Goal: Information Seeking & Learning: Learn about a topic

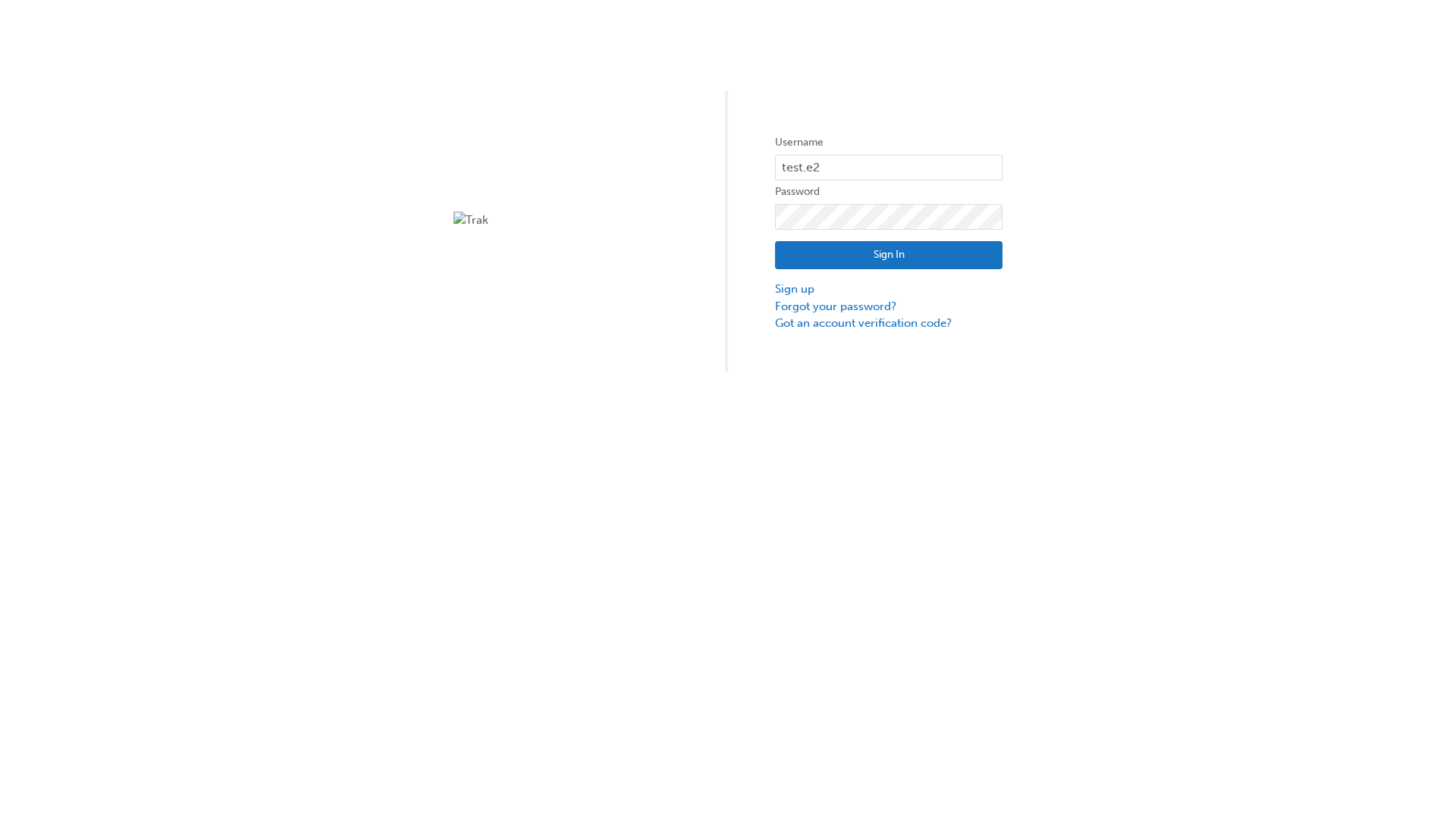
type input "test.e2e.user14"
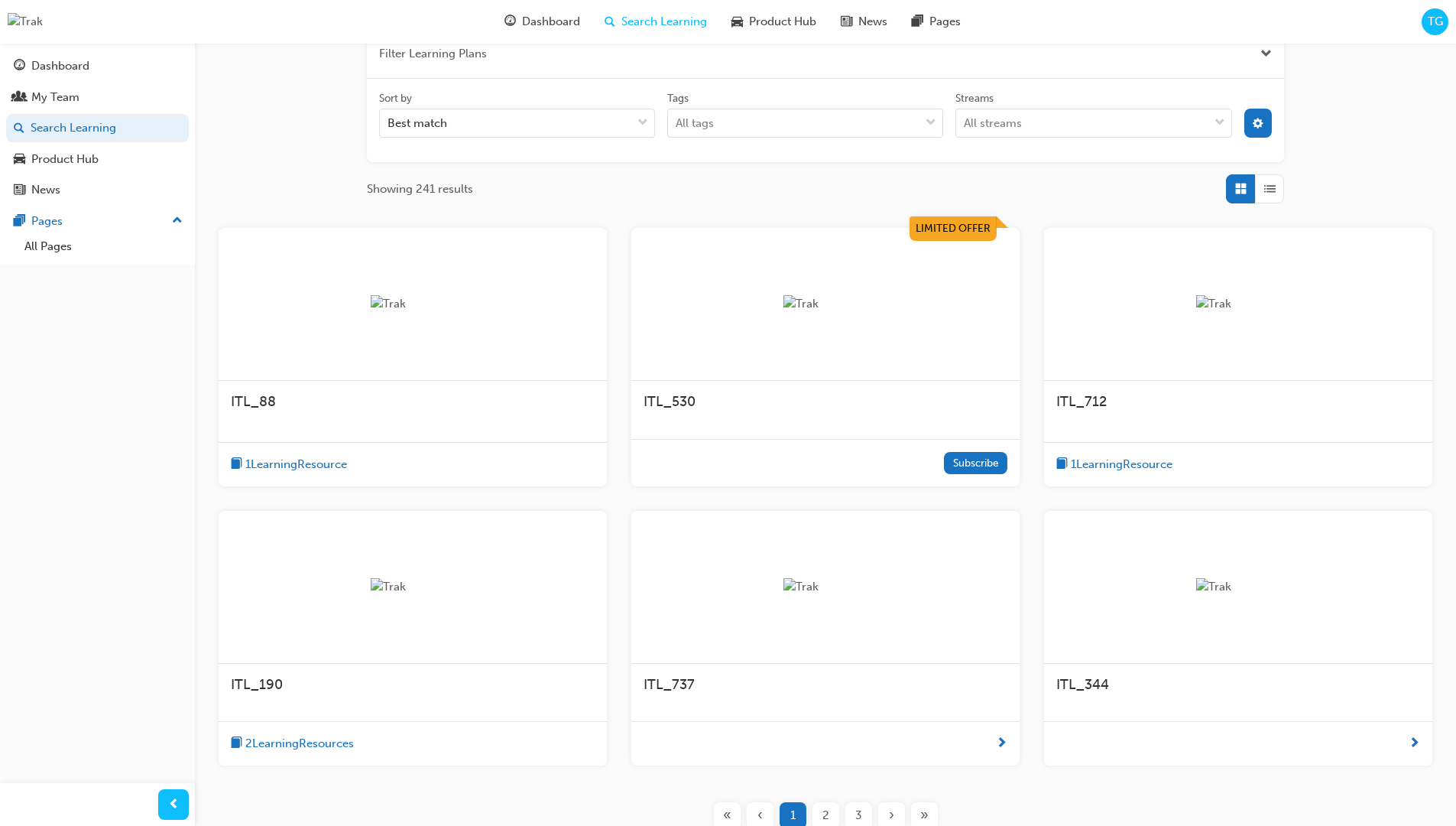
scroll to position [276, 0]
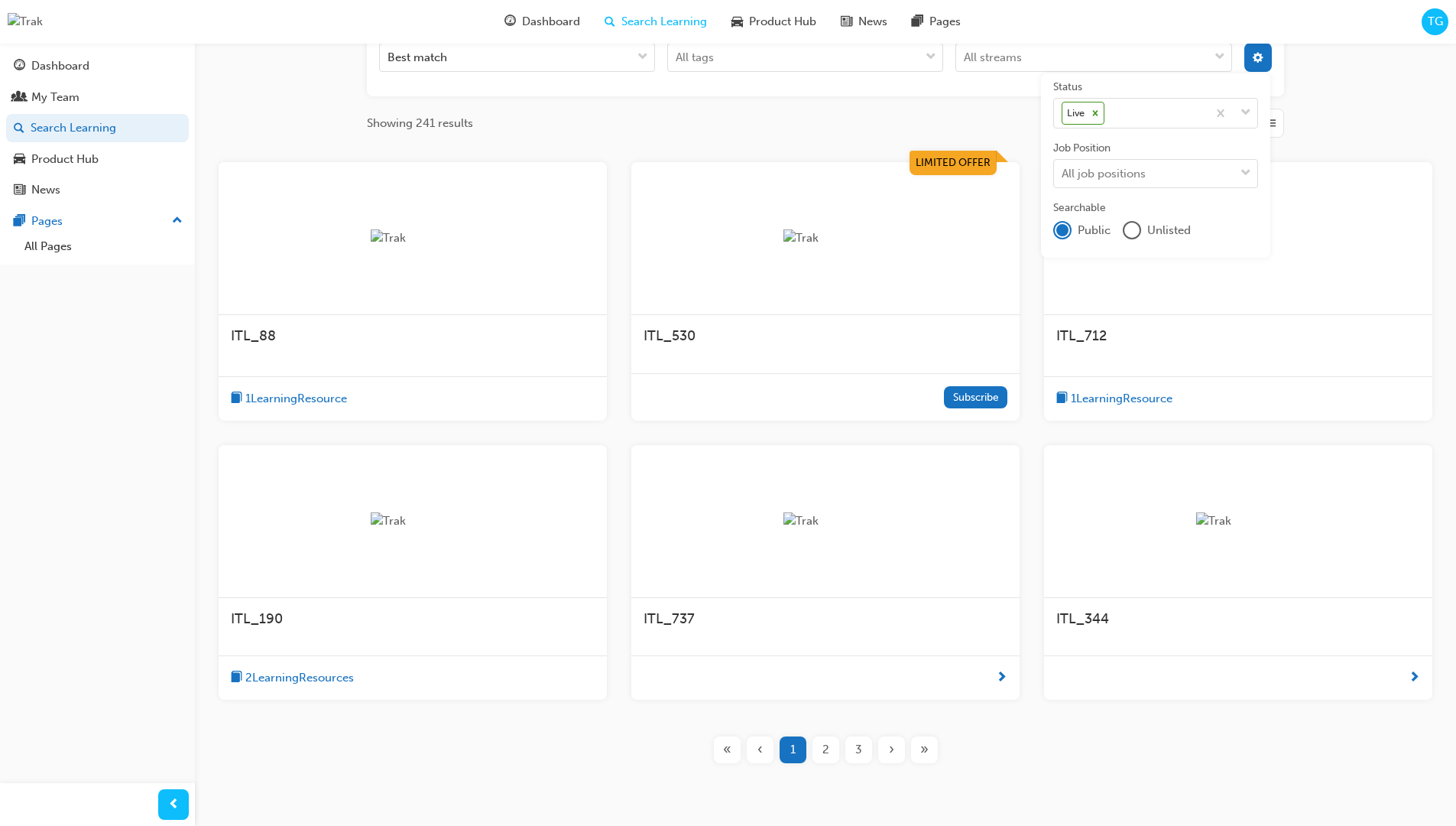
click at [965, 64] on input "Streams All streams" at bounding box center [965, 56] width 2 height 13
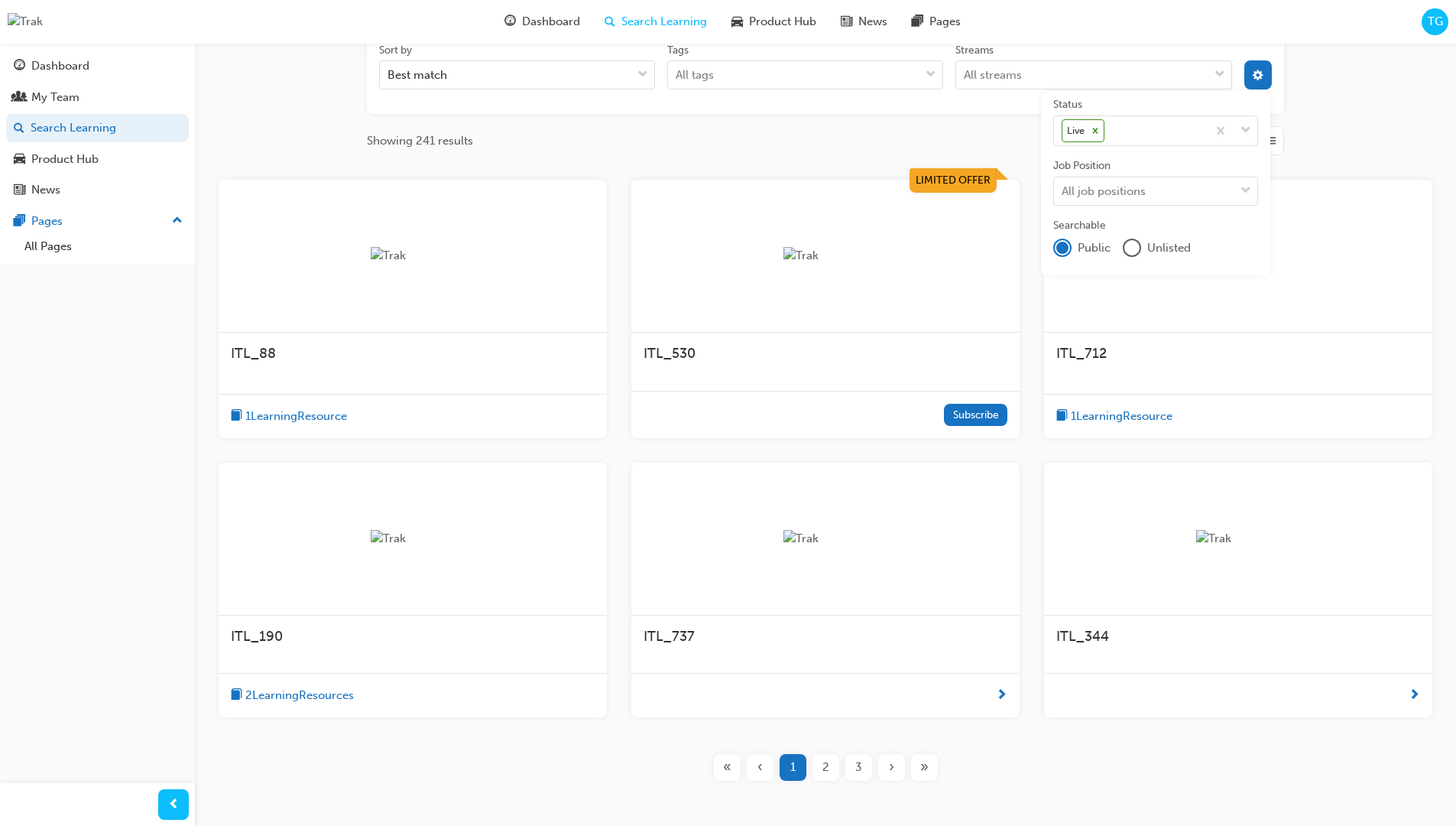
click at [965, 75] on input "Streams All streams" at bounding box center [965, 74] width 2 height 13
click at [965, 75] on input "Streams 0 results available. Select is focused ,type to refine list, press Down…" at bounding box center [965, 74] width 2 height 13
